Goal: Find specific fact: Find specific page/section

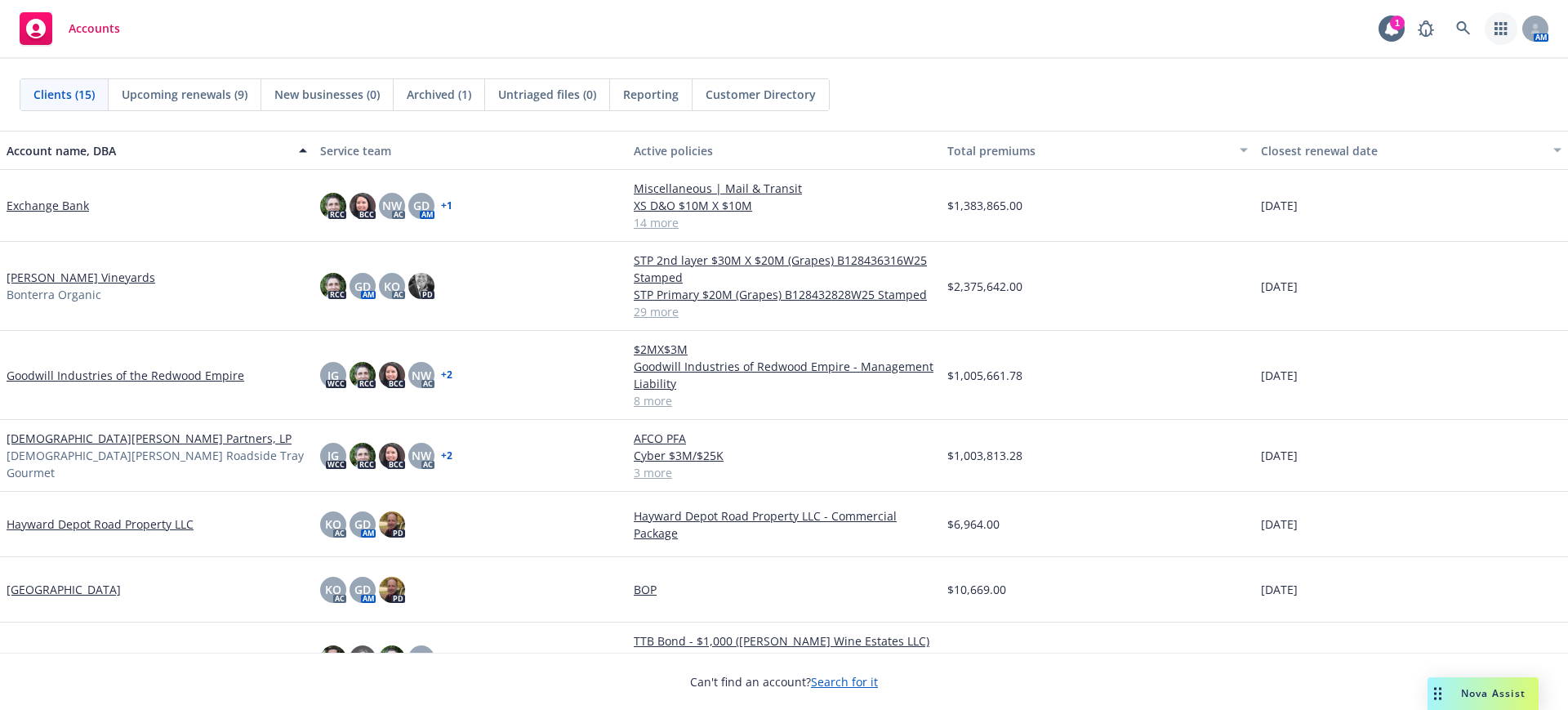
click at [1499, 22] on icon "button" at bounding box center [1501, 28] width 13 height 13
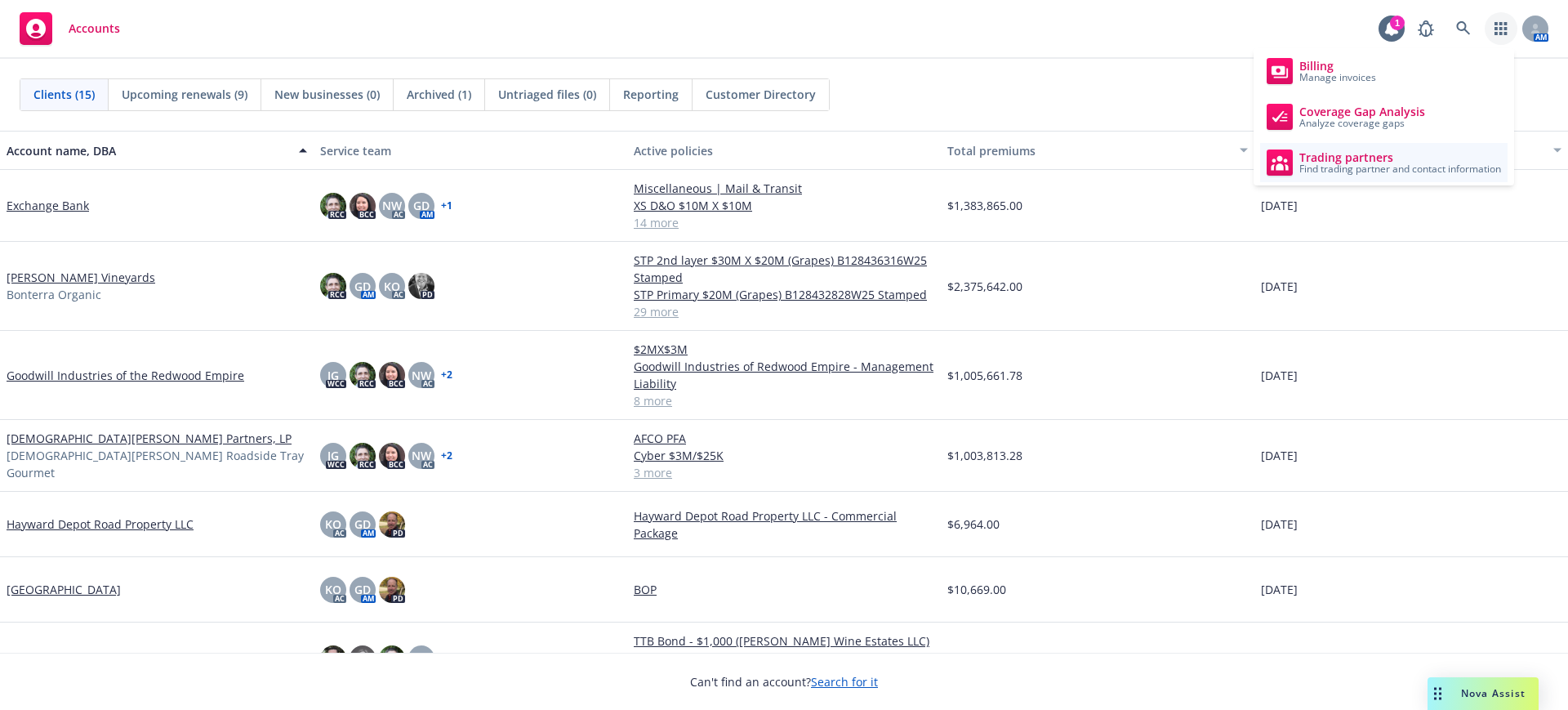
click at [1372, 159] on span "Trading partners" at bounding box center [1400, 157] width 202 height 13
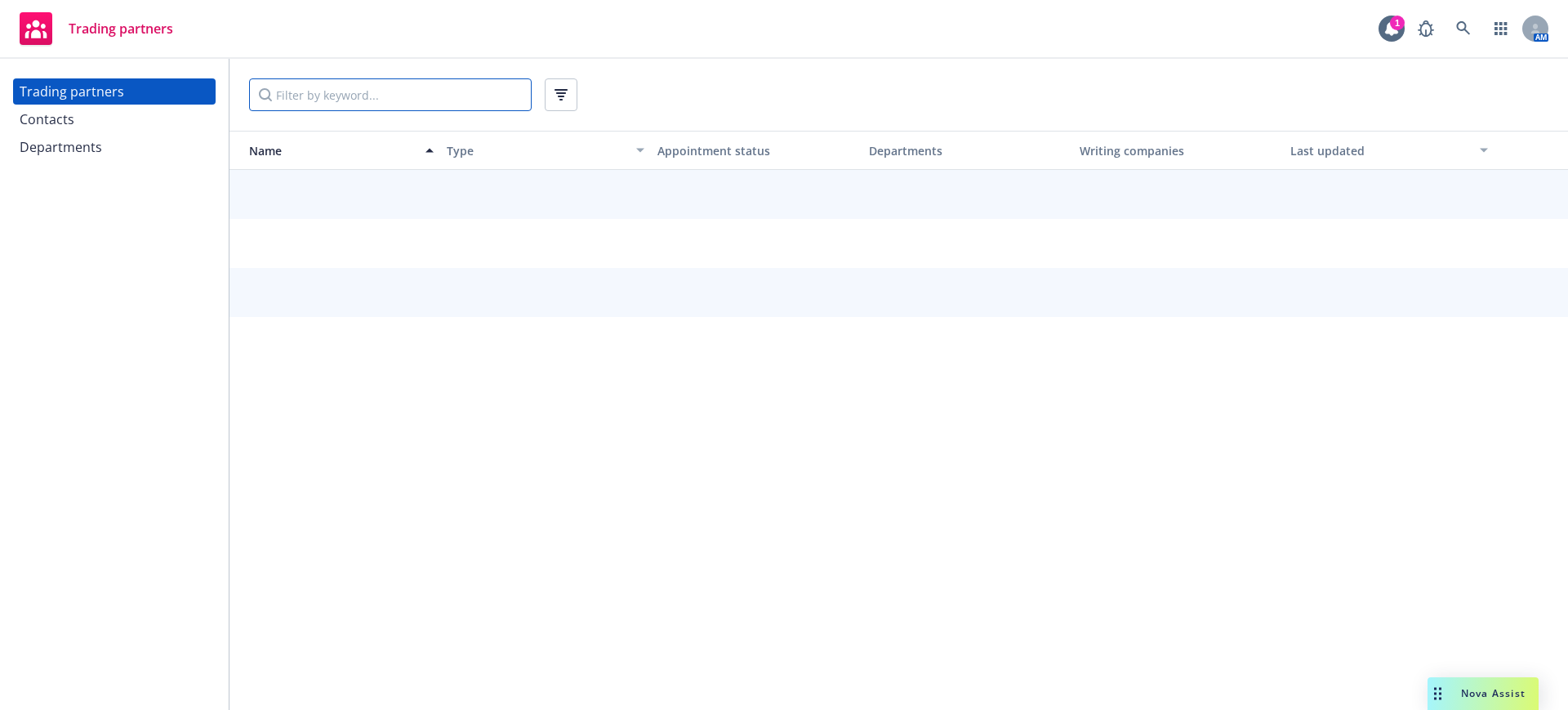
click at [299, 97] on input "Filter by keyword..." at bounding box center [390, 95] width 282 height 33
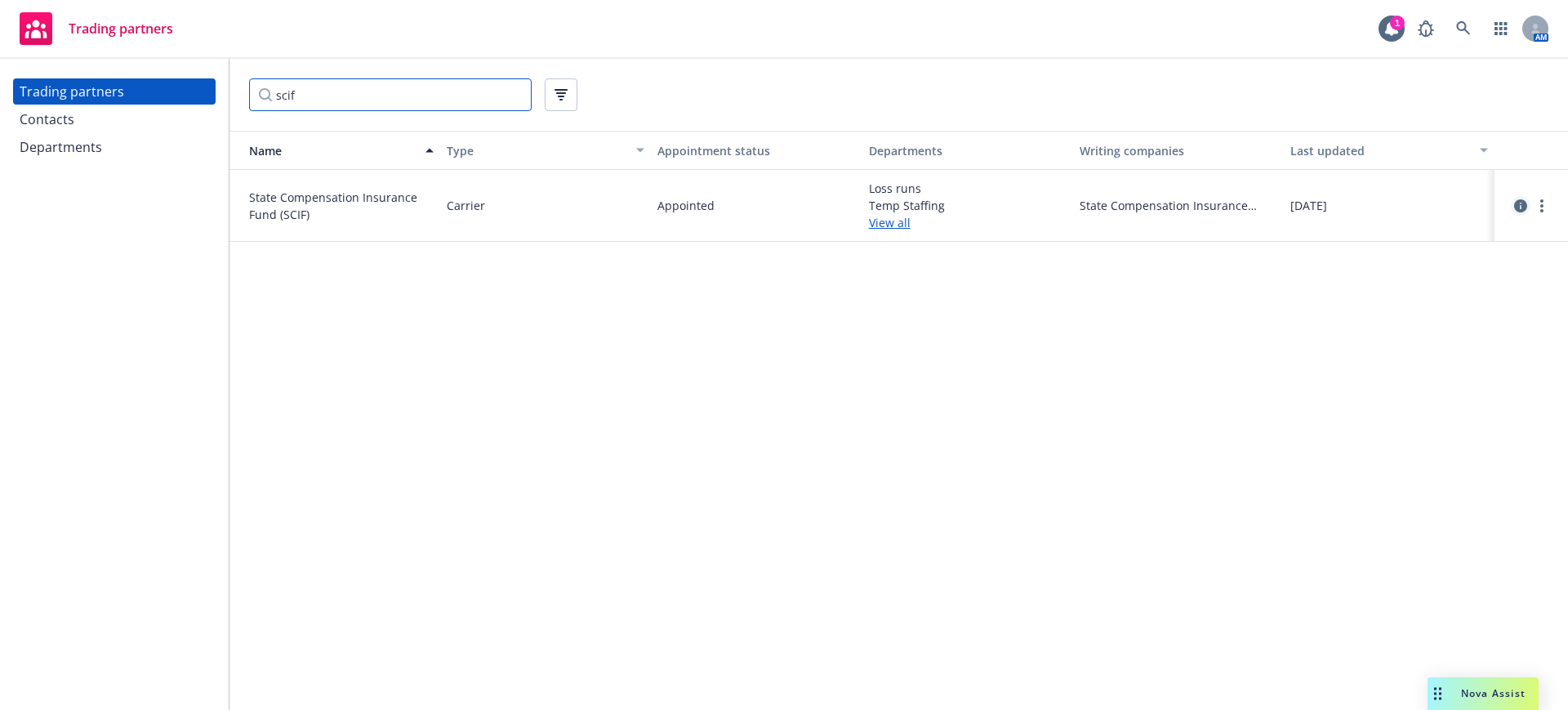
type input "scif"
click at [1520, 202] on icon "circleInformation" at bounding box center [1521, 205] width 13 height 13
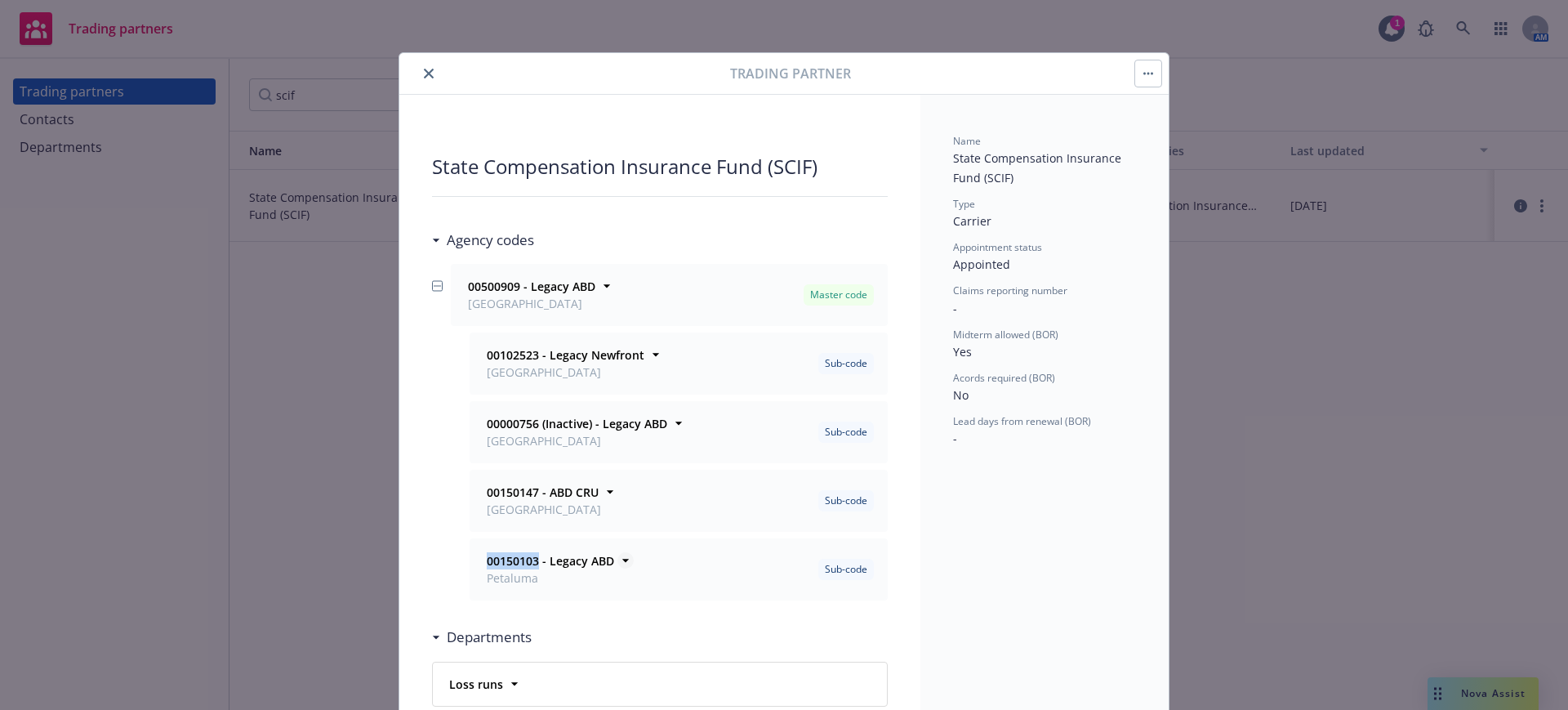
drag, startPoint x: 479, startPoint y: 559, endPoint x: 530, endPoint y: 558, distance: 51.0
click at [530, 558] on div "00150103 - Legacy ABD Petaluma" at bounding box center [549, 569] width 131 height 34
copy strong "00150103"
click at [424, 69] on icon "close" at bounding box center [429, 74] width 10 height 10
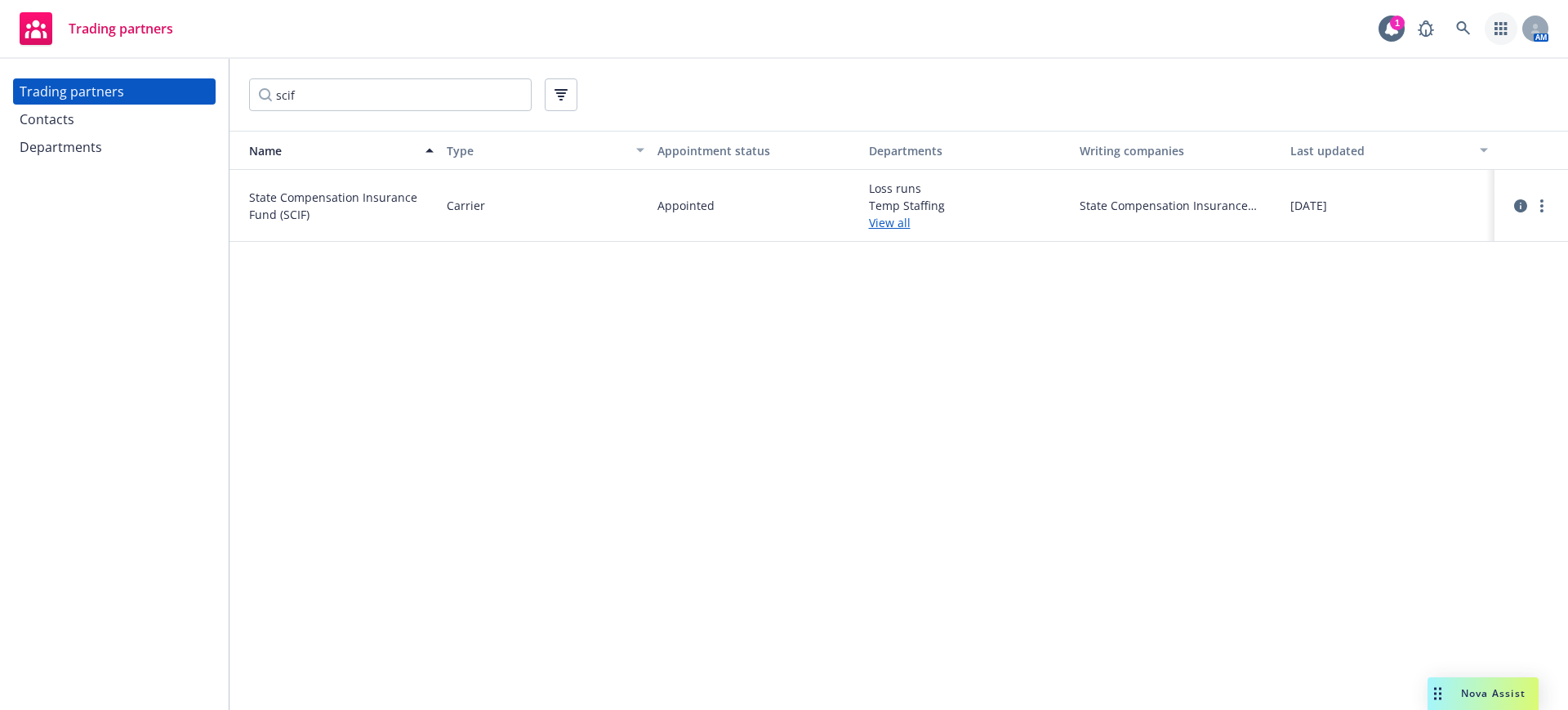
drag, startPoint x: 1499, startPoint y: 25, endPoint x: 1490, endPoint y: 32, distance: 11.4
click at [1498, 25] on icon "button" at bounding box center [1501, 28] width 13 height 13
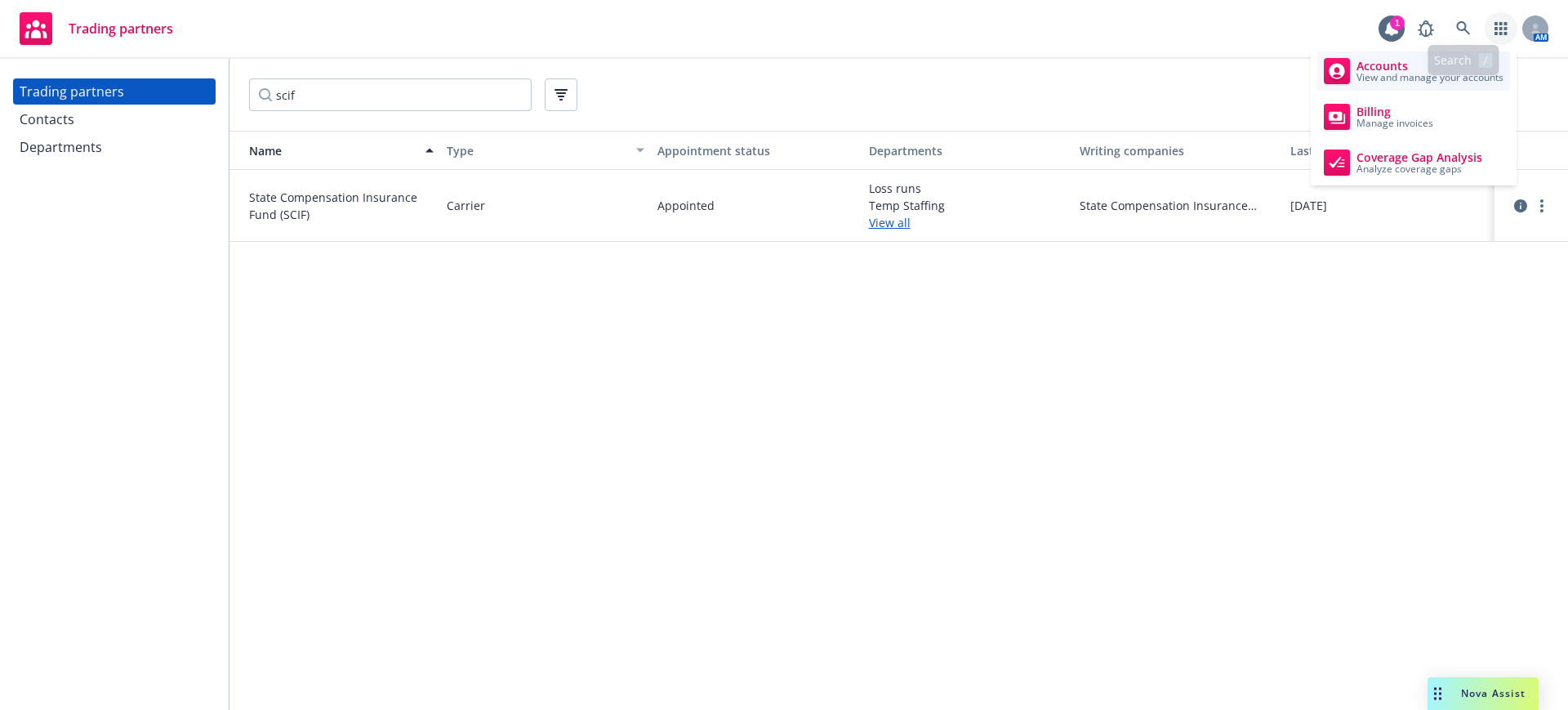
click at [1425, 62] on span "Accounts" at bounding box center [1430, 65] width 147 height 13
